Goal: Information Seeking & Learning: Learn about a topic

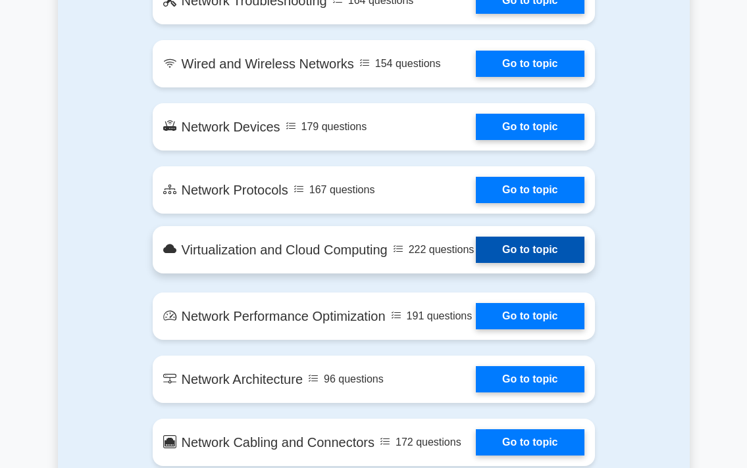
scroll to position [600, 0]
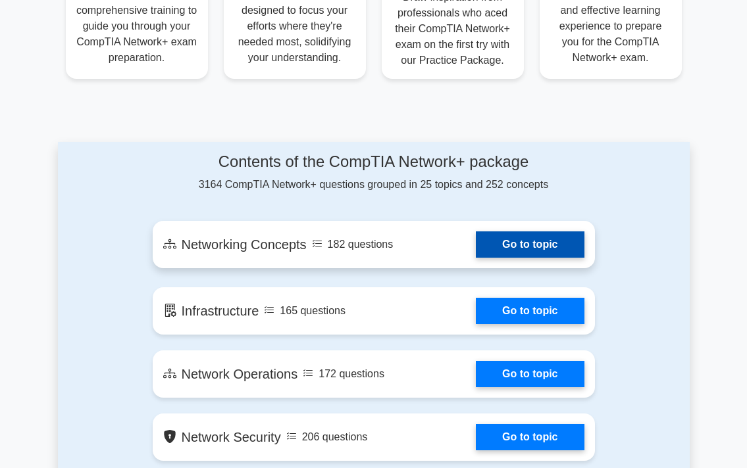
click at [476, 256] on link "Go to topic" at bounding box center [530, 245] width 108 height 26
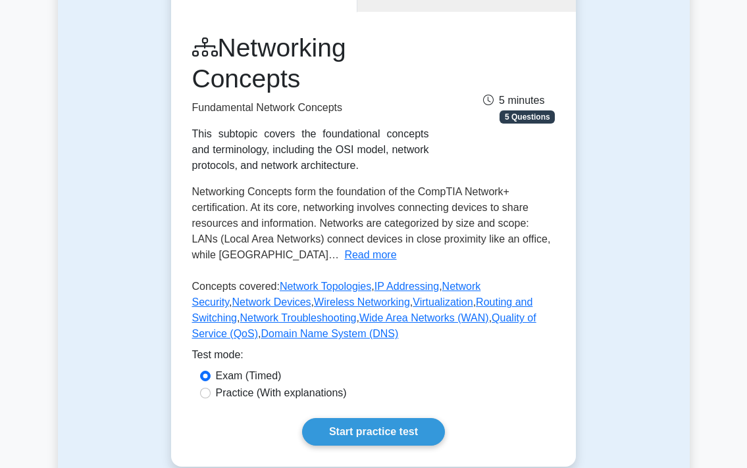
scroll to position [100, 0]
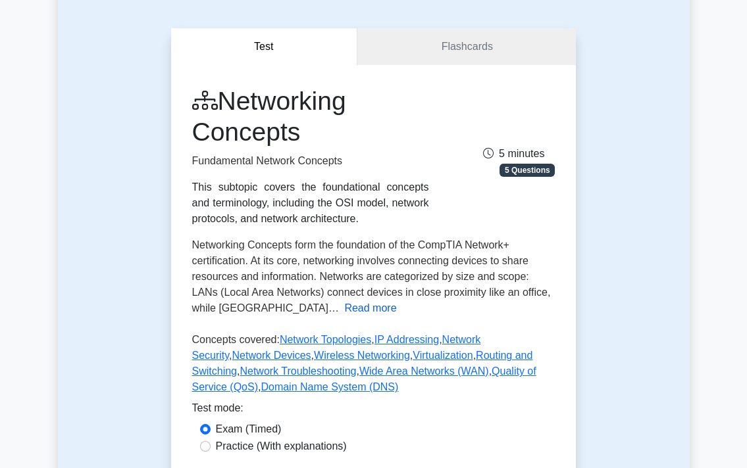
click at [344, 309] on button "Read more" at bounding box center [370, 309] width 52 height 16
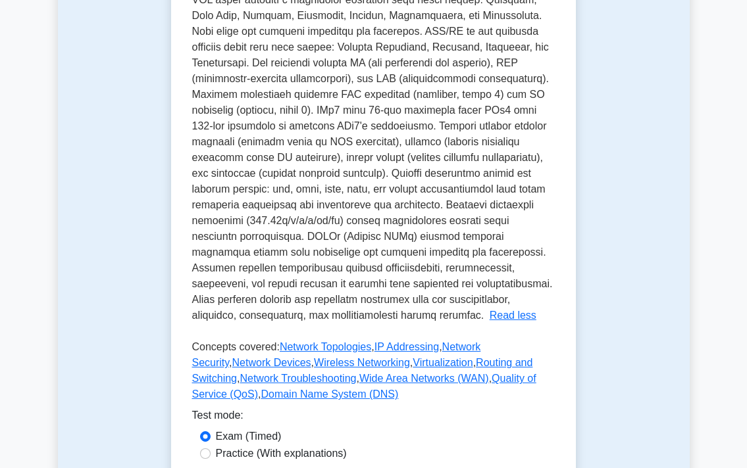
scroll to position [600, 0]
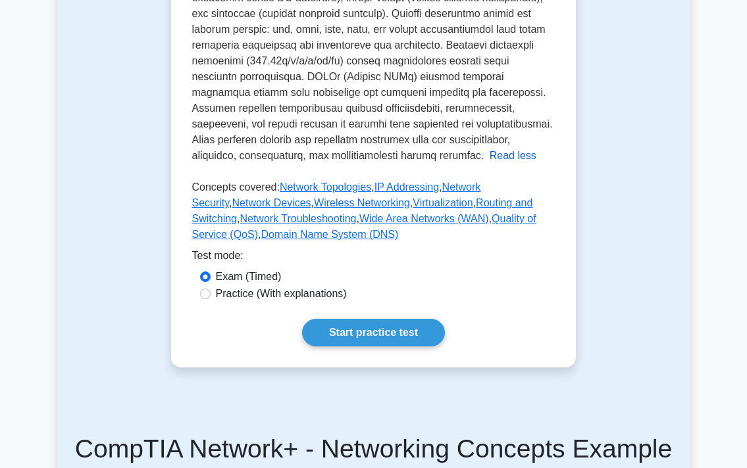
click at [489, 156] on button "Read less" at bounding box center [512, 156] width 47 height 16
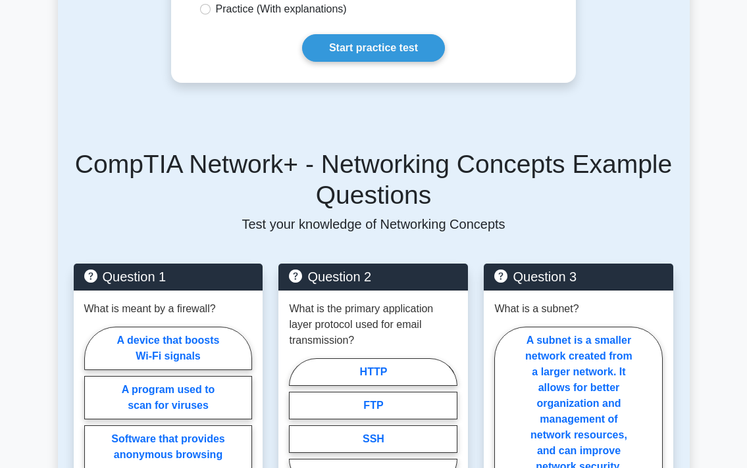
scroll to position [538, 0]
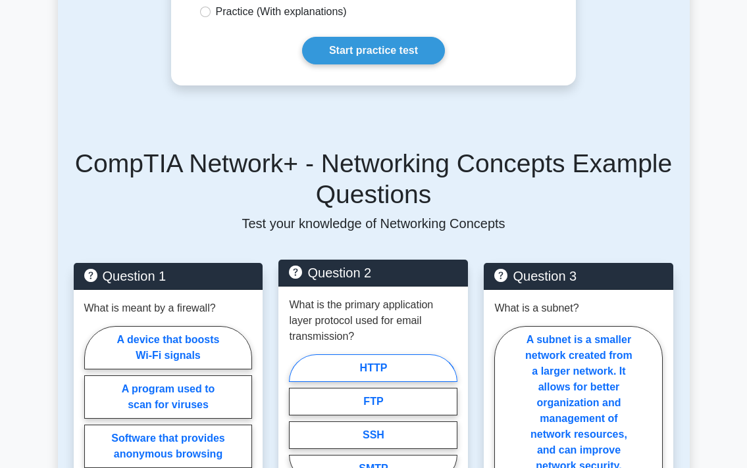
click at [376, 360] on label "HTTP" at bounding box center [373, 369] width 168 height 28
click at [297, 418] on input "HTTP" at bounding box center [293, 422] width 9 height 9
radio input "true"
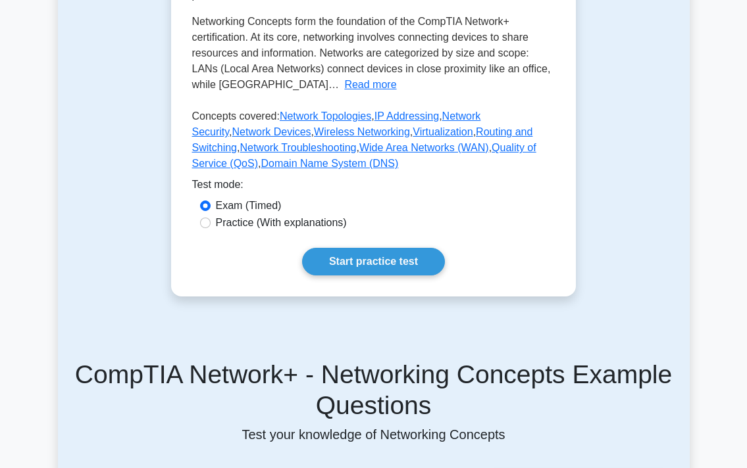
scroll to position [238, 0]
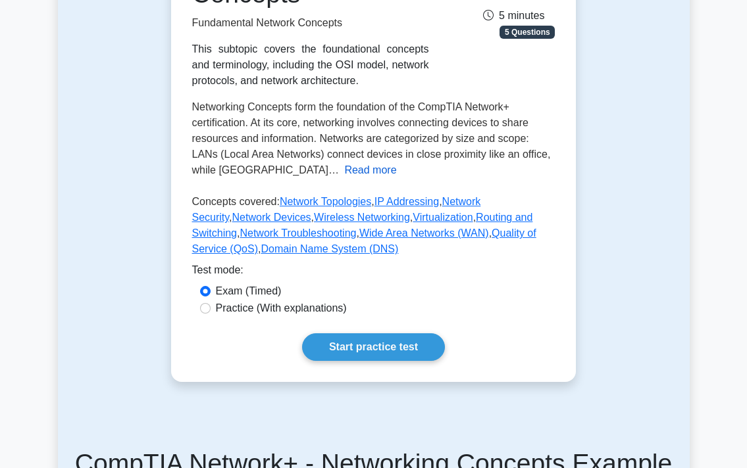
click at [344, 170] on button "Read more" at bounding box center [370, 170] width 52 height 16
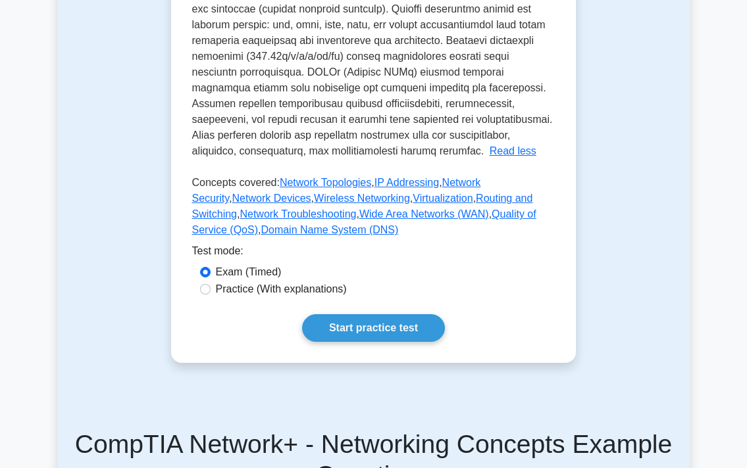
scroll to position [638, 0]
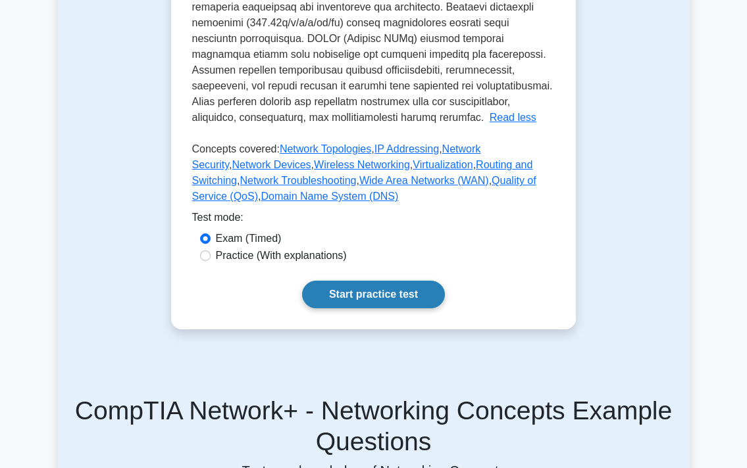
click at [362, 291] on link "Start practice test" at bounding box center [373, 295] width 143 height 28
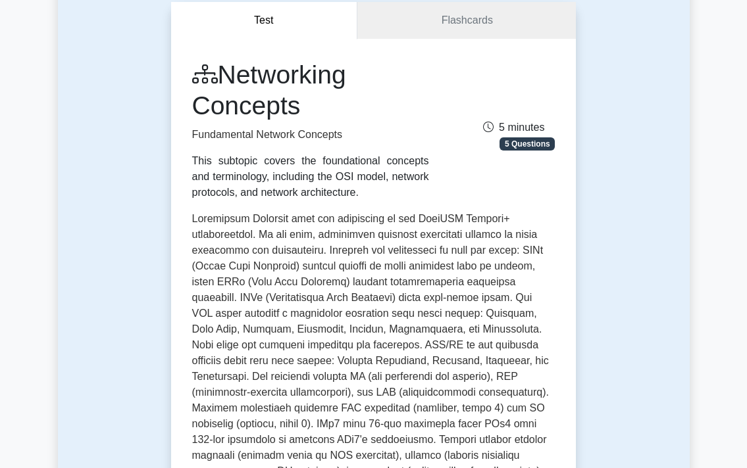
scroll to position [38, 0]
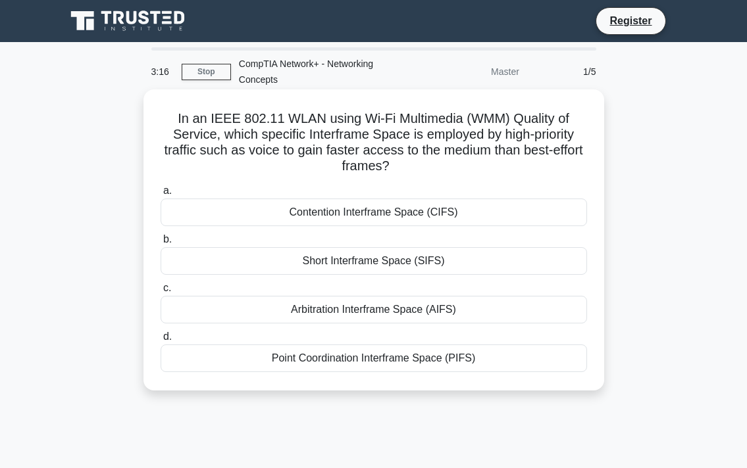
click at [316, 367] on div "Point Coordination Interframe Space (PIFS)" at bounding box center [374, 359] width 426 height 28
click at [161, 341] on input "d. Point Coordination Interframe Space (PIFS)" at bounding box center [161, 337] width 0 height 9
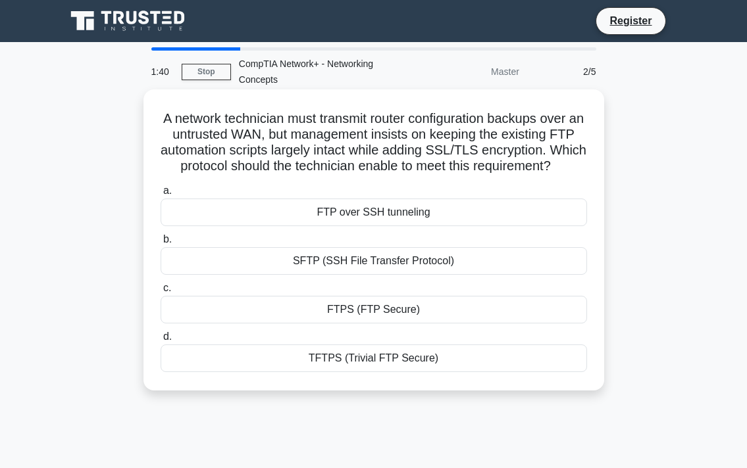
click at [393, 264] on div "SFTP (SSH File Transfer Protocol)" at bounding box center [374, 261] width 426 height 28
click at [161, 244] on input "b. SFTP (SSH File Transfer Protocol)" at bounding box center [161, 240] width 0 height 9
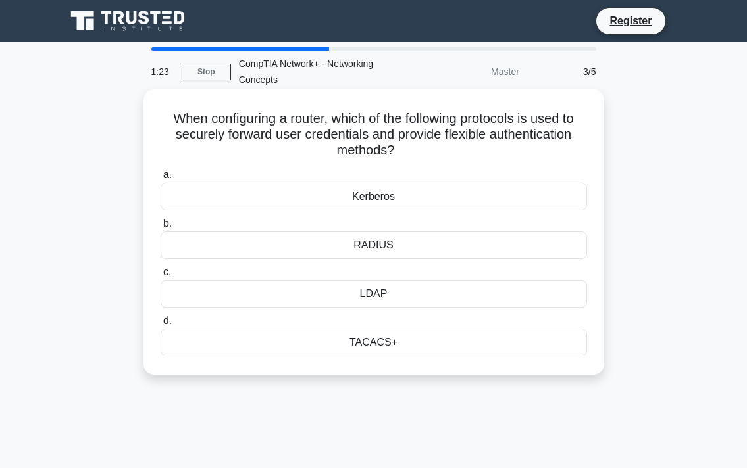
click at [384, 245] on div "RADIUS" at bounding box center [374, 246] width 426 height 28
click at [161, 228] on input "b. RADIUS" at bounding box center [161, 224] width 0 height 9
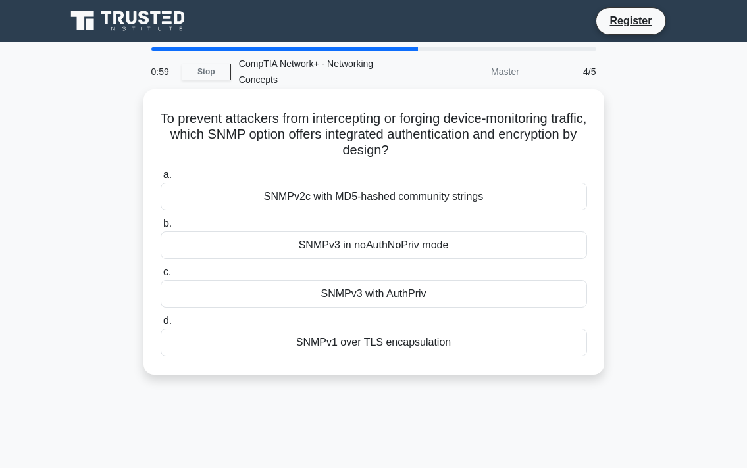
click at [398, 343] on div "SNMPv1 over TLS encapsulation" at bounding box center [374, 343] width 426 height 28
click at [161, 326] on input "d. SNMPv1 over TLS encapsulation" at bounding box center [161, 321] width 0 height 9
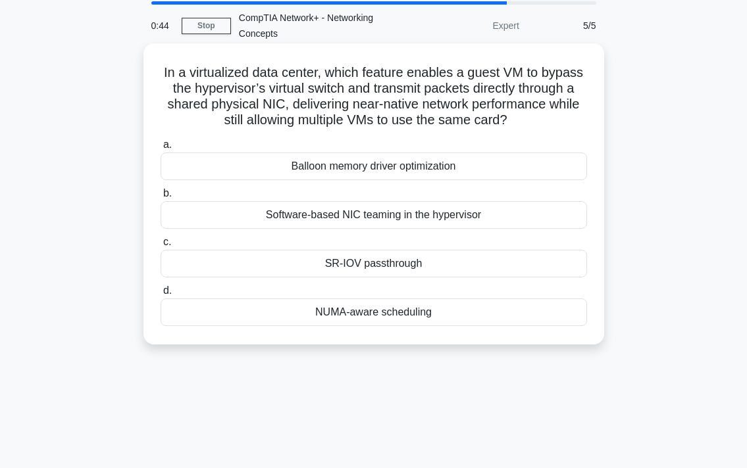
scroll to position [43, 0]
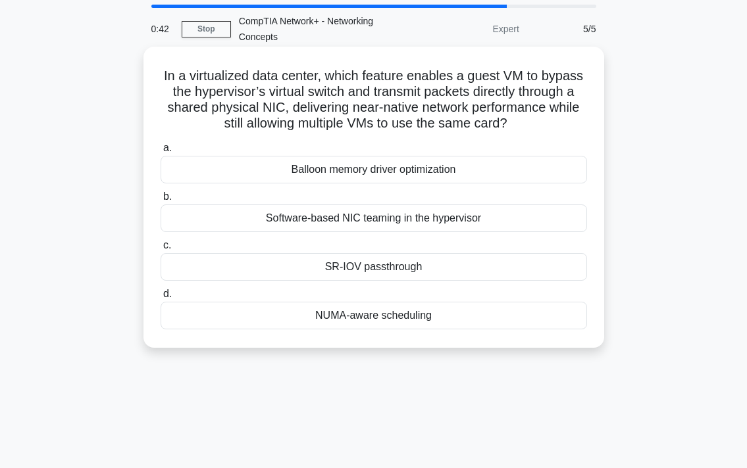
click at [390, 320] on div "NUMA-aware scheduling" at bounding box center [374, 316] width 426 height 28
click at [161, 299] on input "d. NUMA-aware scheduling" at bounding box center [161, 294] width 0 height 9
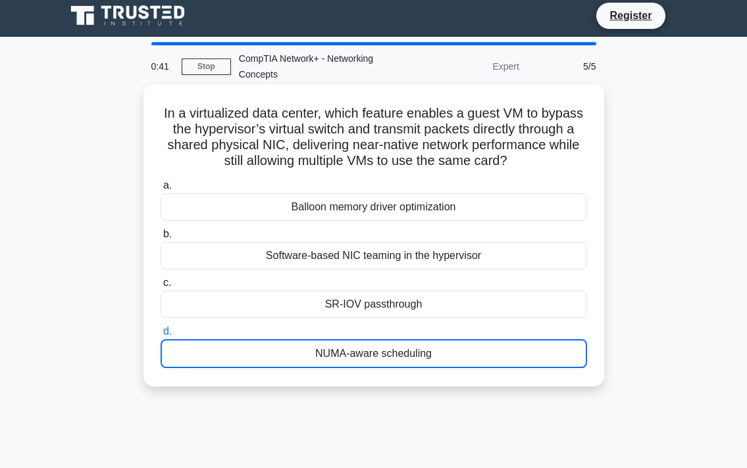
scroll to position [0, 0]
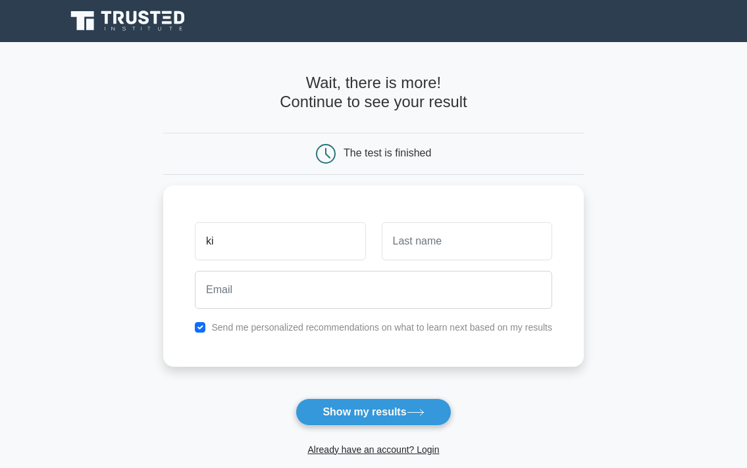
type input "k"
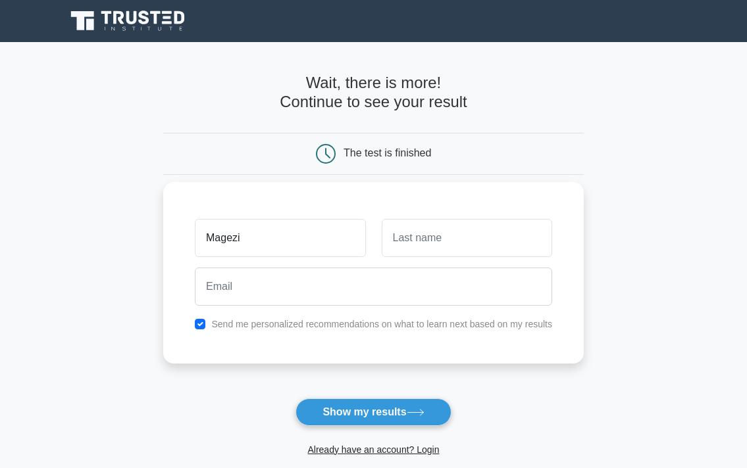
type input "Magezi"
click at [452, 242] on input "text" at bounding box center [467, 238] width 170 height 38
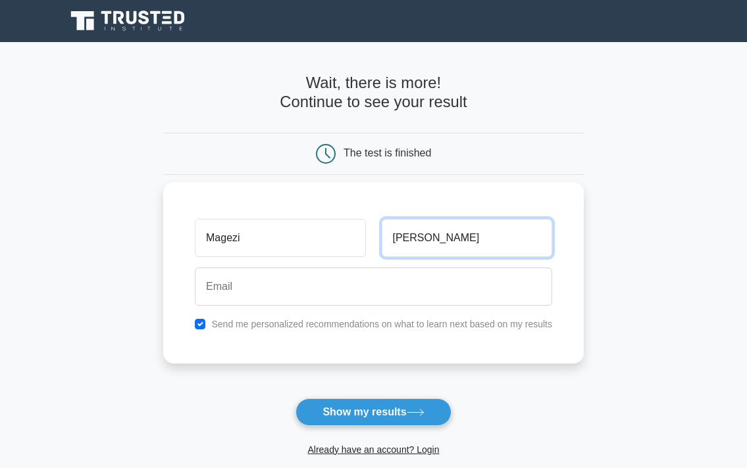
type input "jery"
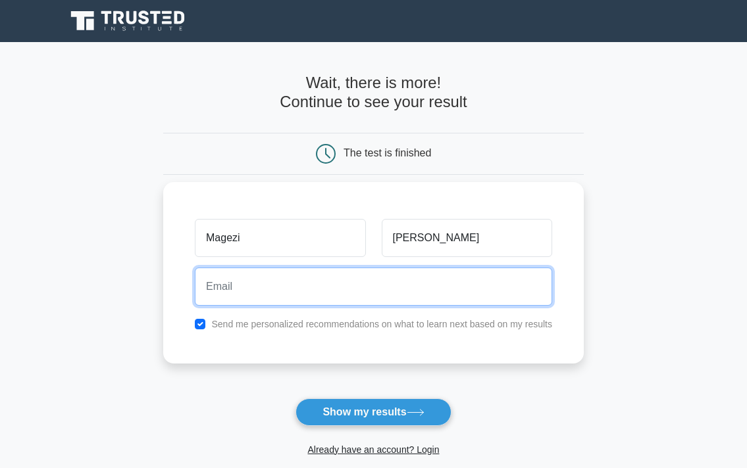
click at [257, 292] on input "email" at bounding box center [373, 287] width 357 height 38
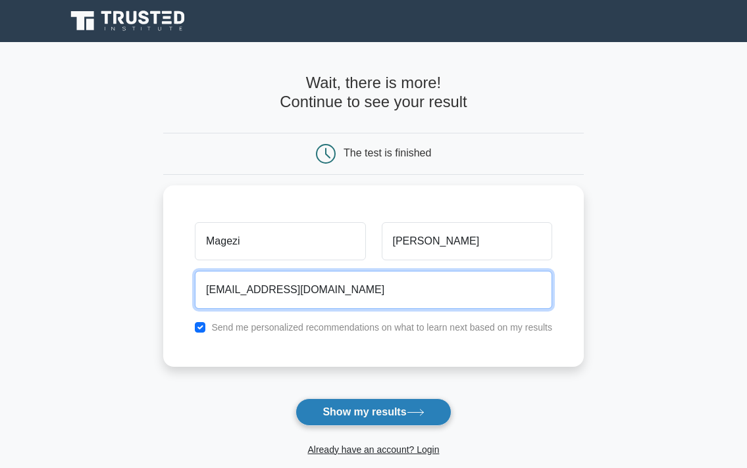
type input "magezijery66@gmail.com"
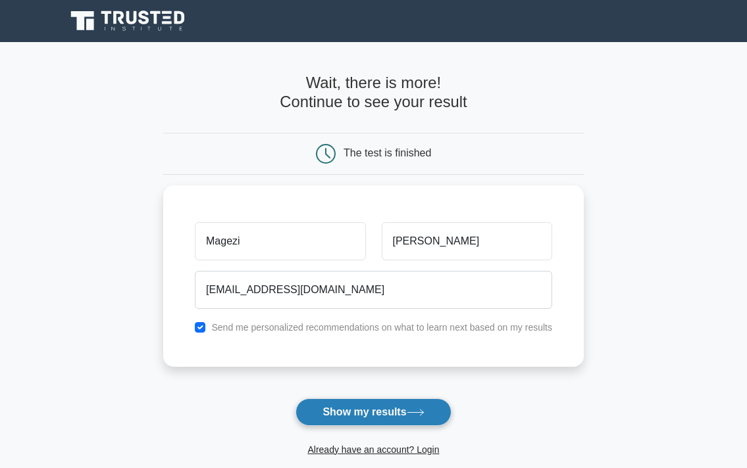
click at [390, 400] on button "Show my results" at bounding box center [372, 413] width 155 height 28
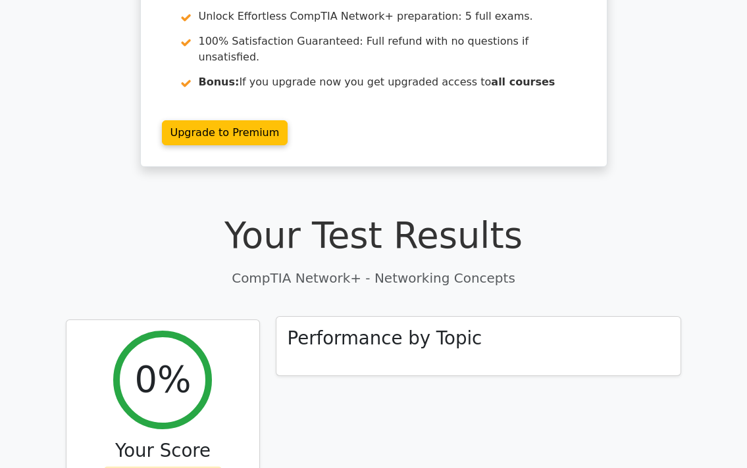
scroll to position [200, 0]
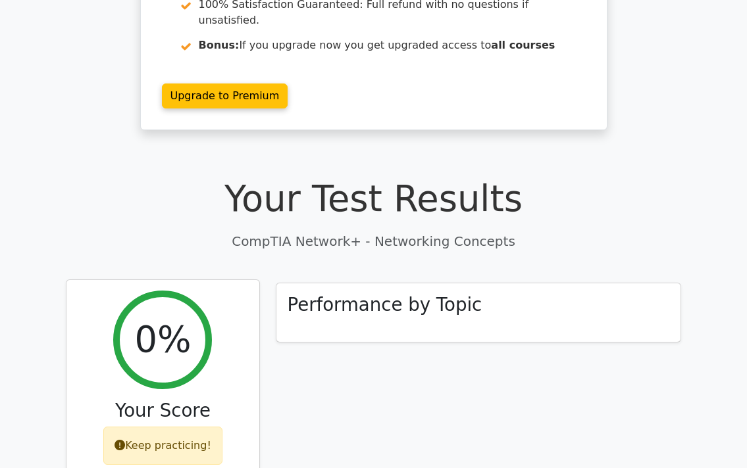
click at [151, 427] on div "Keep practicing!" at bounding box center [162, 446] width 119 height 38
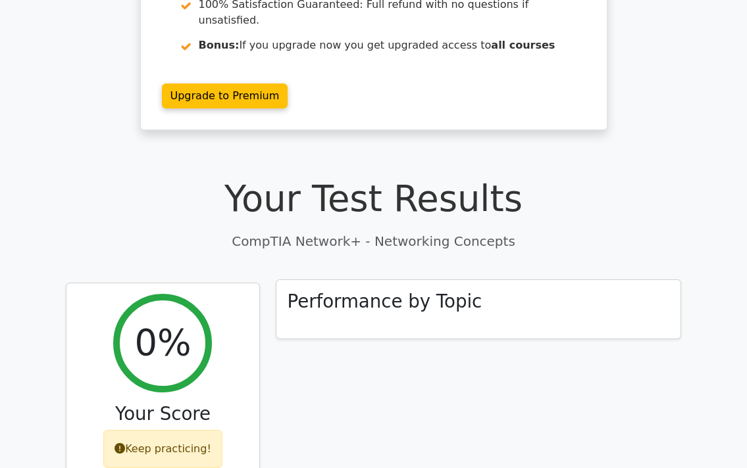
click at [411, 291] on h3 "Performance by Topic" at bounding box center [384, 302] width 195 height 22
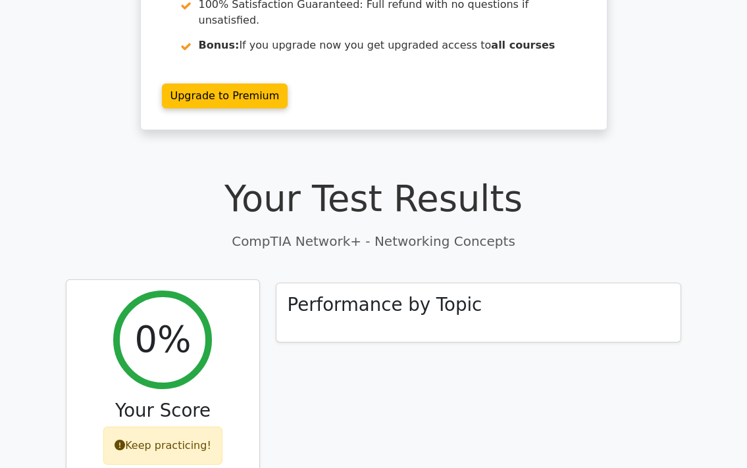
click at [215, 427] on div "Keep practicing!" at bounding box center [162, 446] width 119 height 38
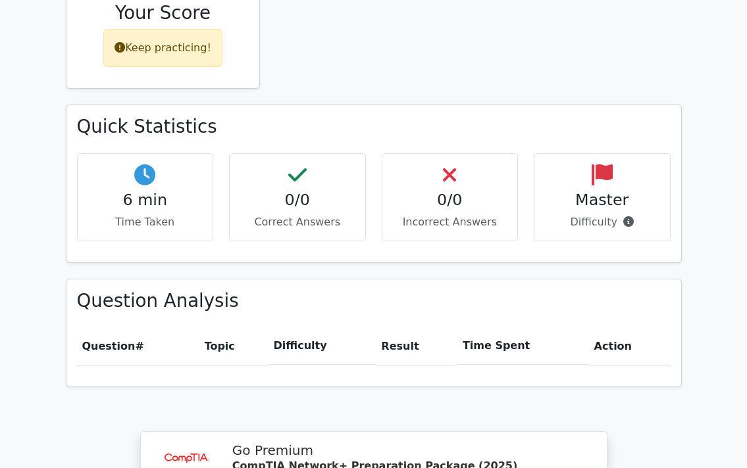
scroll to position [700, 0]
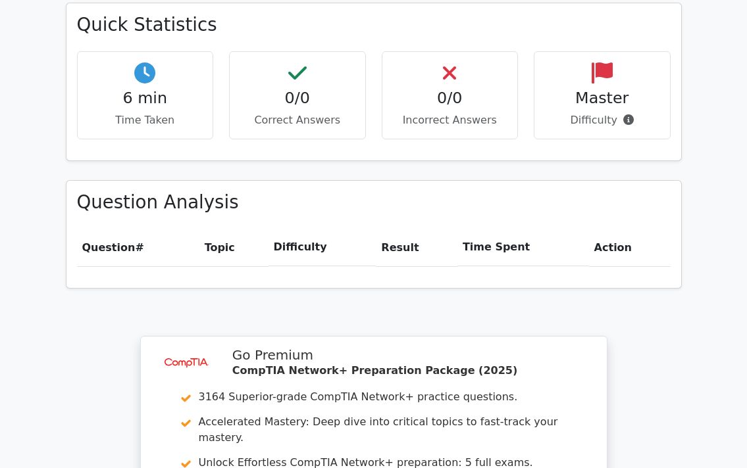
click at [601, 89] on h4 "Master" at bounding box center [602, 98] width 114 height 19
click at [427, 89] on h4 "0/0" at bounding box center [450, 98] width 114 height 19
click at [458, 51] on div "0/0 Incorrect Answers" at bounding box center [450, 95] width 137 height 89
click at [295, 55] on div "0/0 Correct Answers" at bounding box center [297, 95] width 137 height 89
click at [167, 51] on div "6 min Time Taken" at bounding box center [145, 95] width 137 height 89
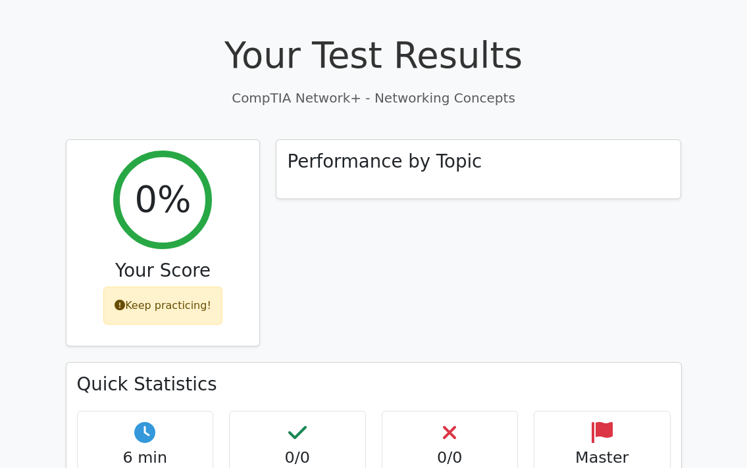
scroll to position [0, 0]
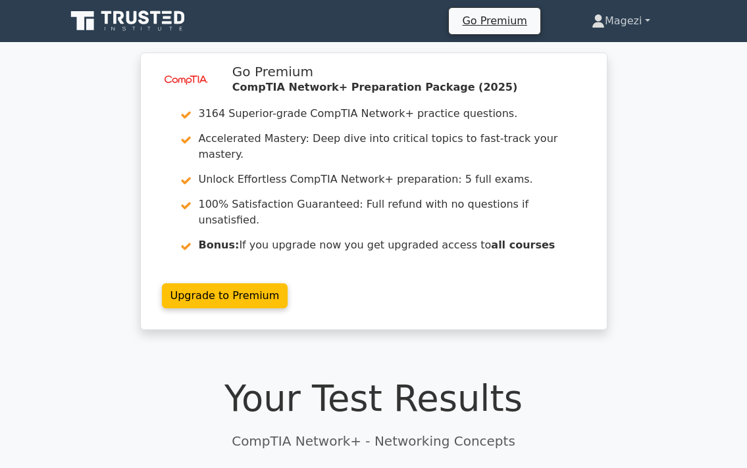
click at [647, 16] on link "Magezi" at bounding box center [621, 21] width 122 height 26
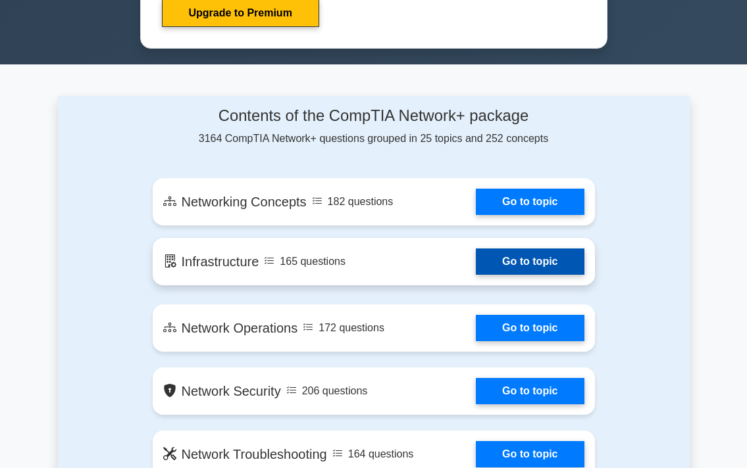
scroll to position [700, 0]
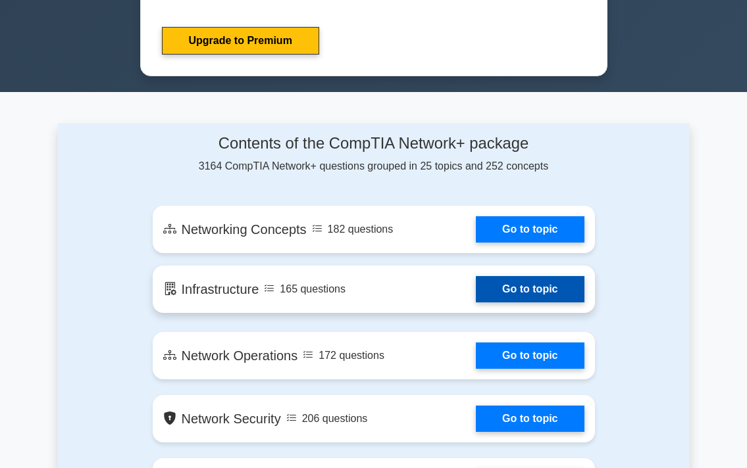
click at [537, 285] on link "Go to topic" at bounding box center [530, 289] width 108 height 26
